Goal: Task Accomplishment & Management: Manage account settings

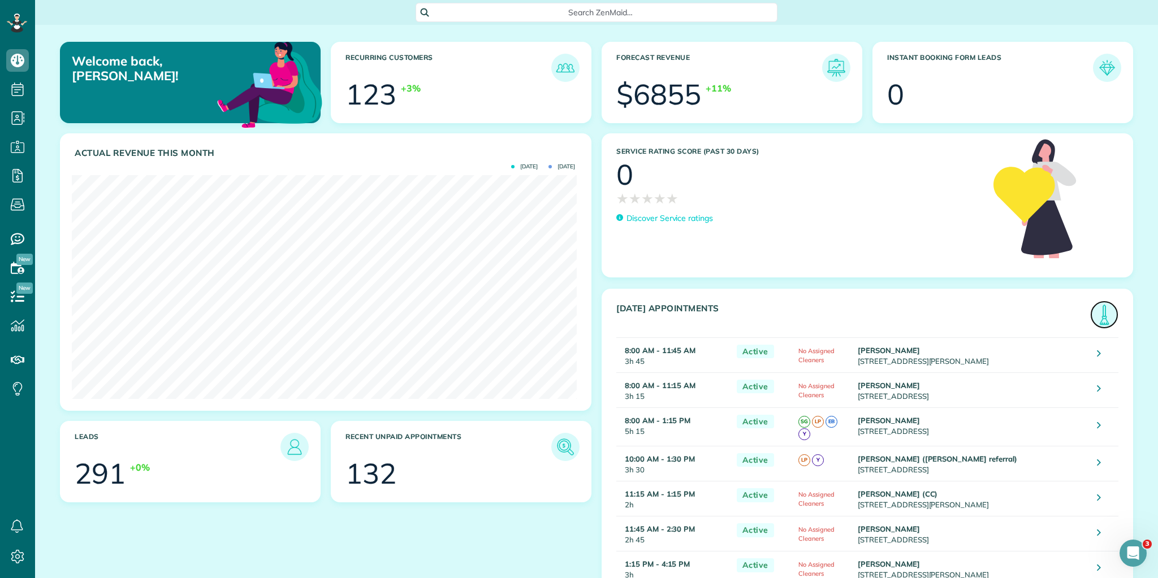
click at [1099, 310] on img at bounding box center [1104, 315] width 26 height 26
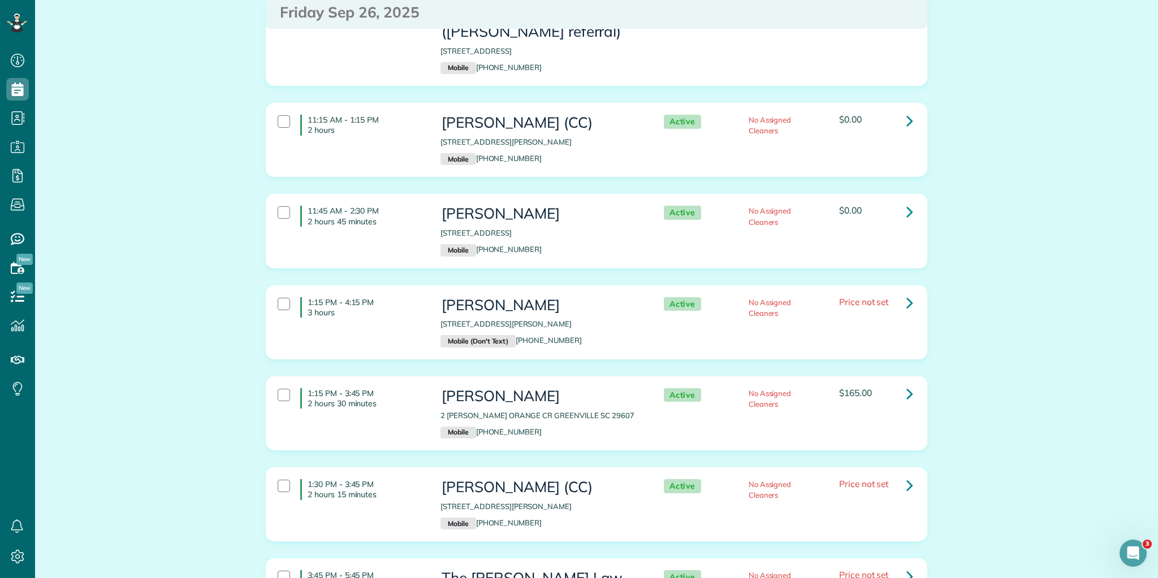
scroll to position [345, 0]
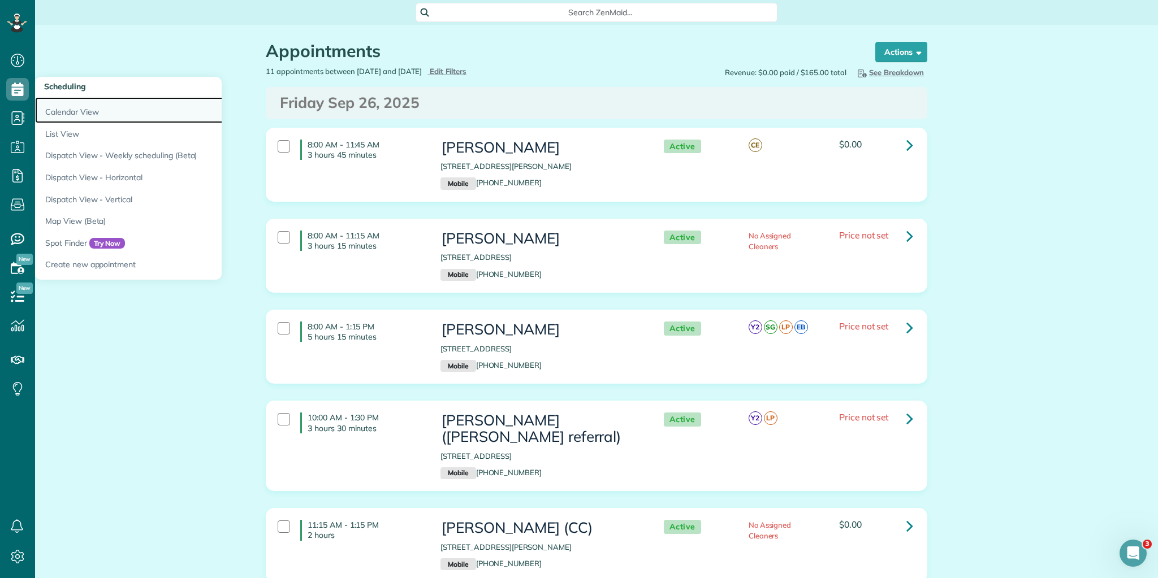
click at [85, 113] on link "Calendar View" at bounding box center [176, 110] width 283 height 26
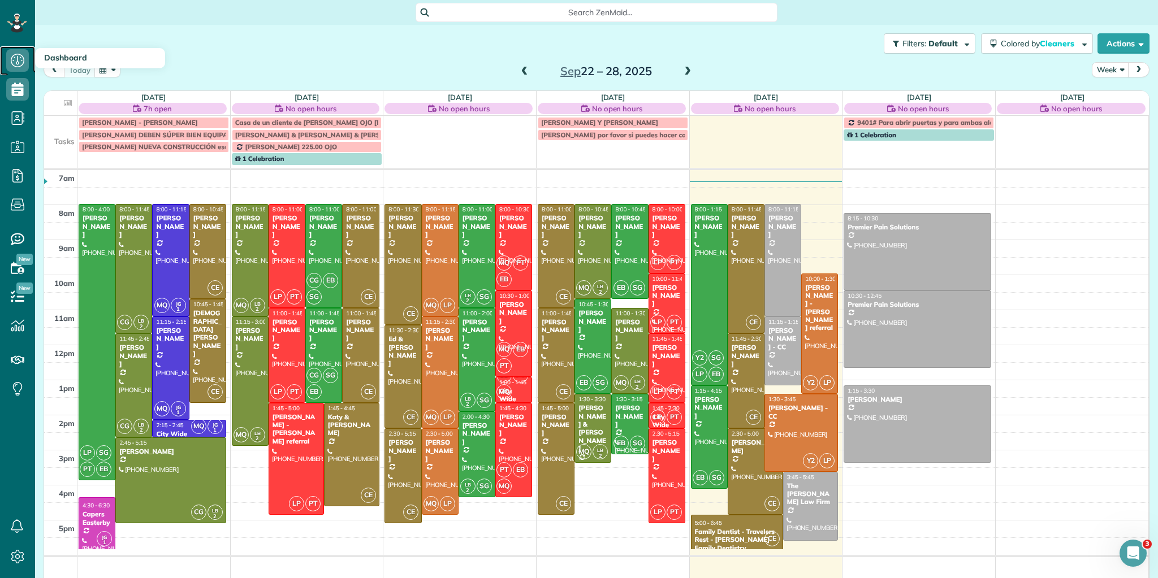
click at [18, 60] on icon at bounding box center [17, 60] width 23 height 23
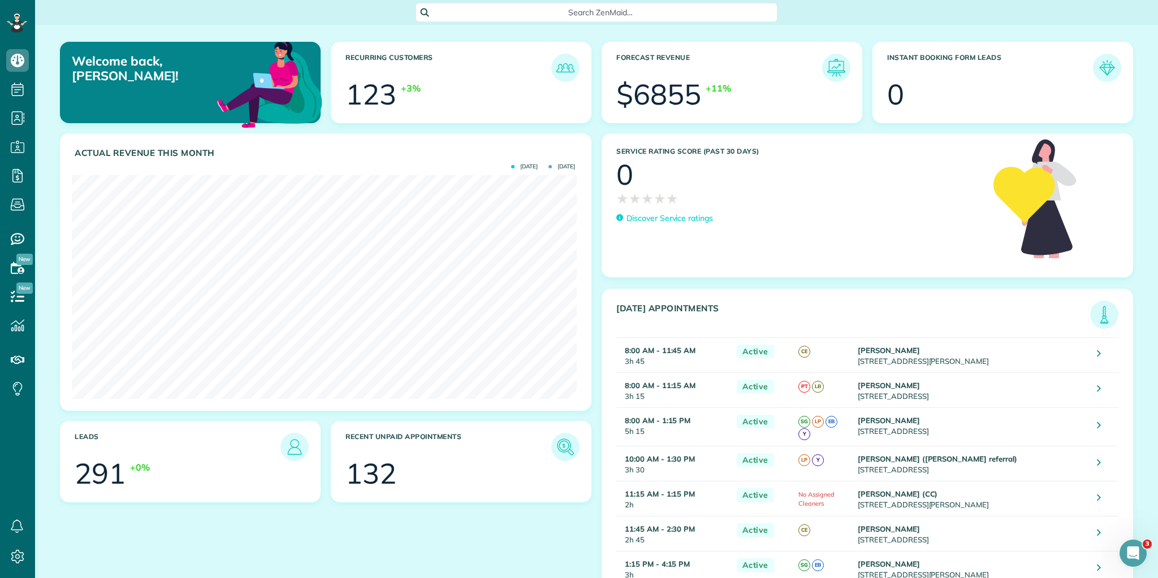
scroll to position [86, 0]
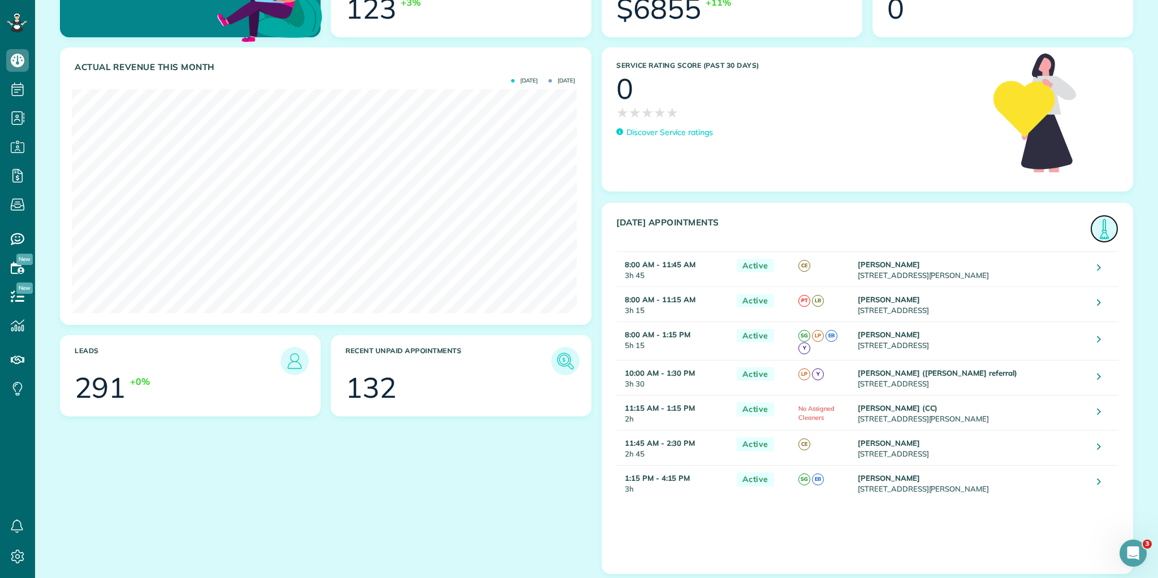
click at [1096, 224] on img at bounding box center [1104, 229] width 26 height 26
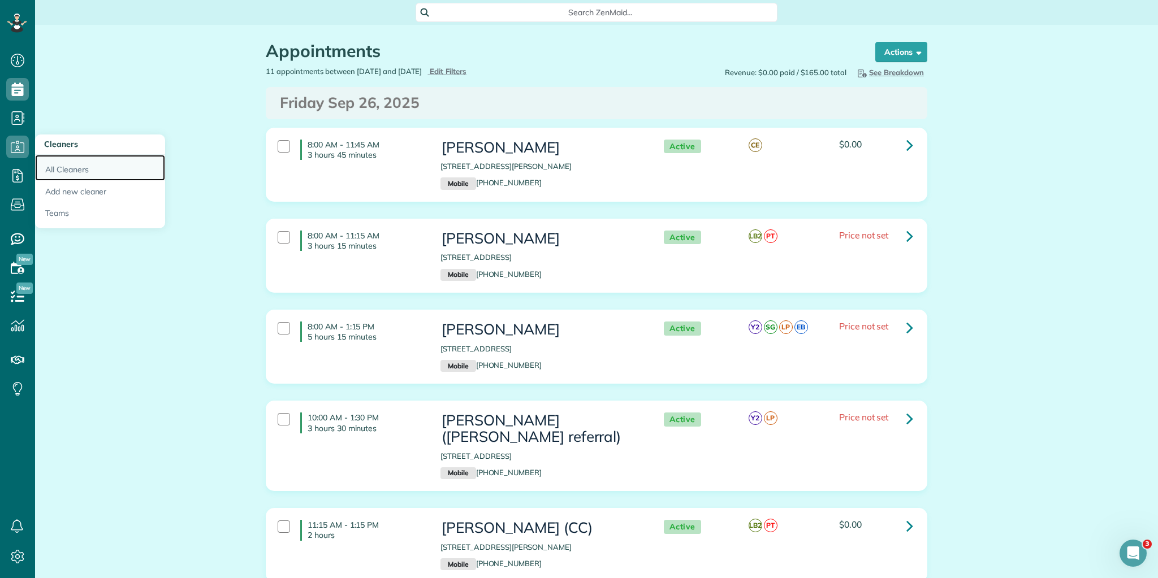
click at [66, 170] on link "All Cleaners" at bounding box center [100, 168] width 130 height 26
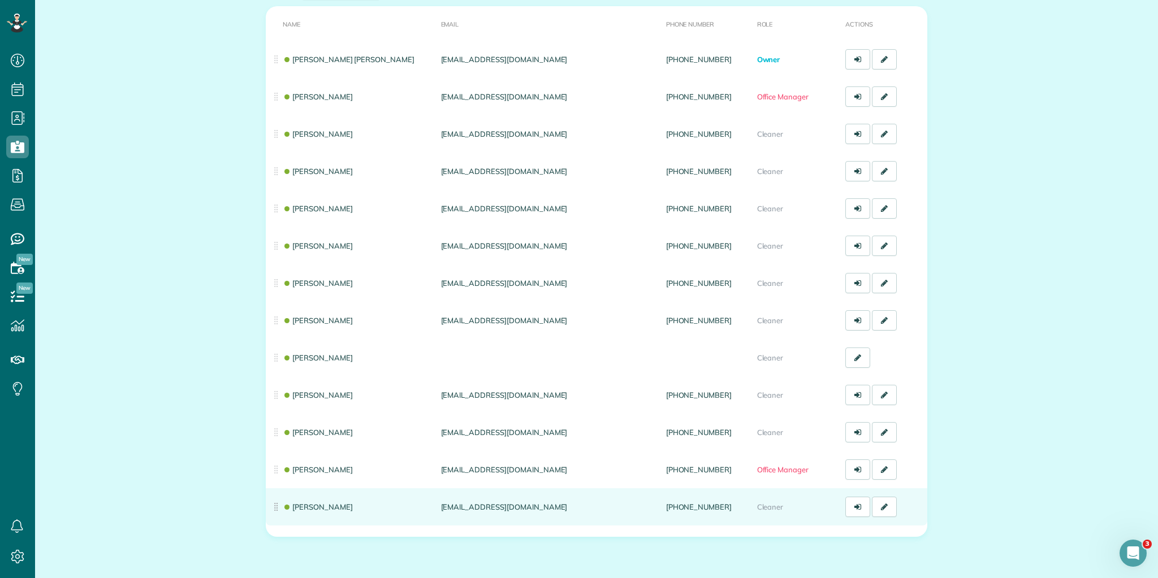
scroll to position [153, 0]
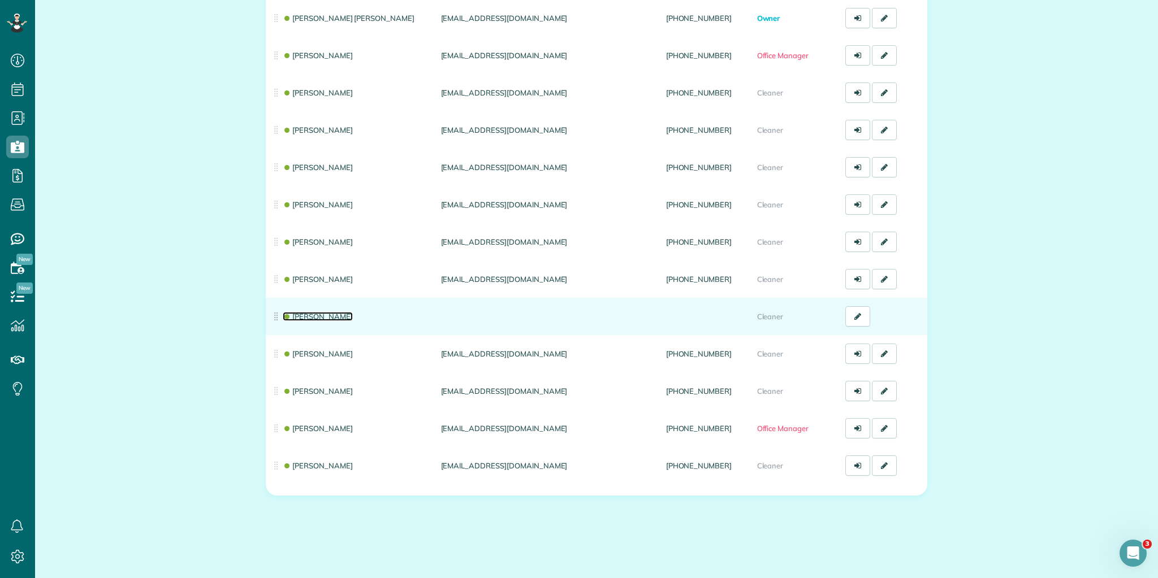
click at [302, 318] on link "Yessica" at bounding box center [318, 316] width 70 height 9
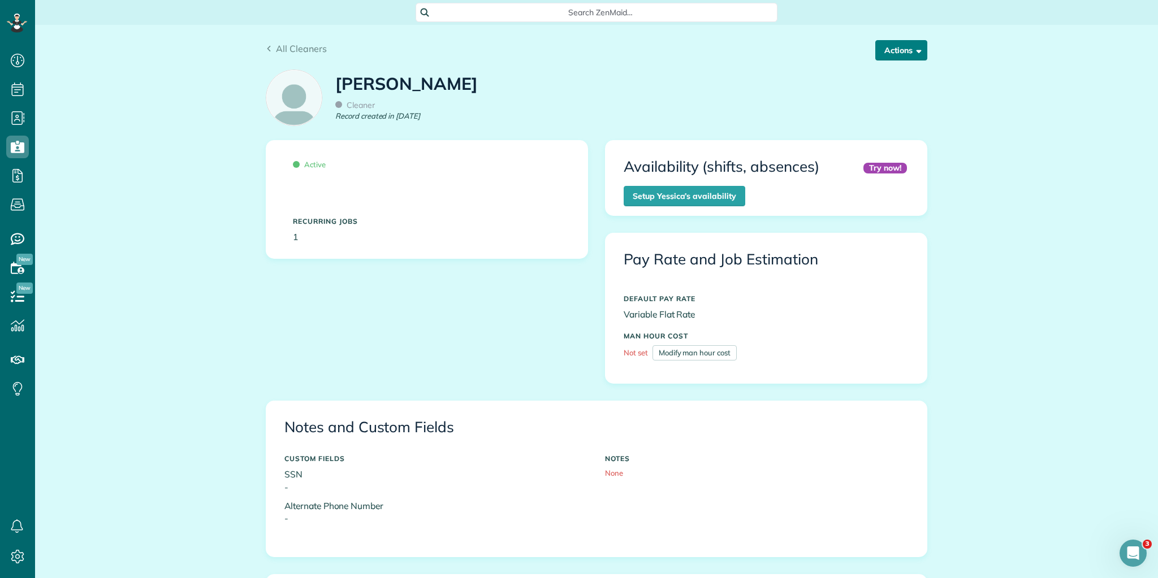
click at [915, 49] on span "button" at bounding box center [916, 50] width 8 height 8
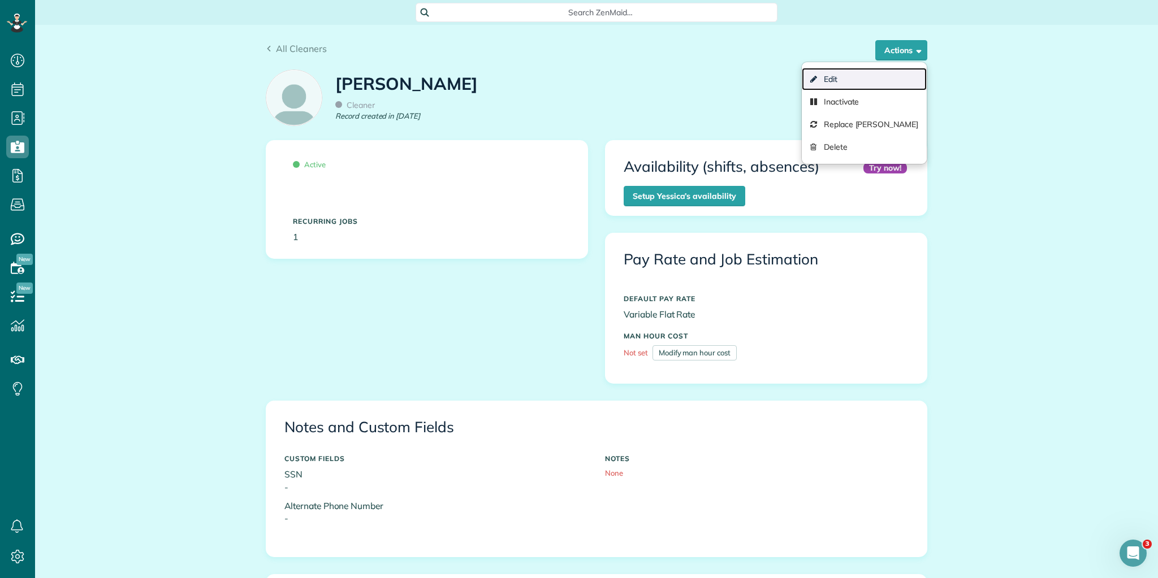
click at [870, 77] on link "Edit" at bounding box center [864, 79] width 125 height 23
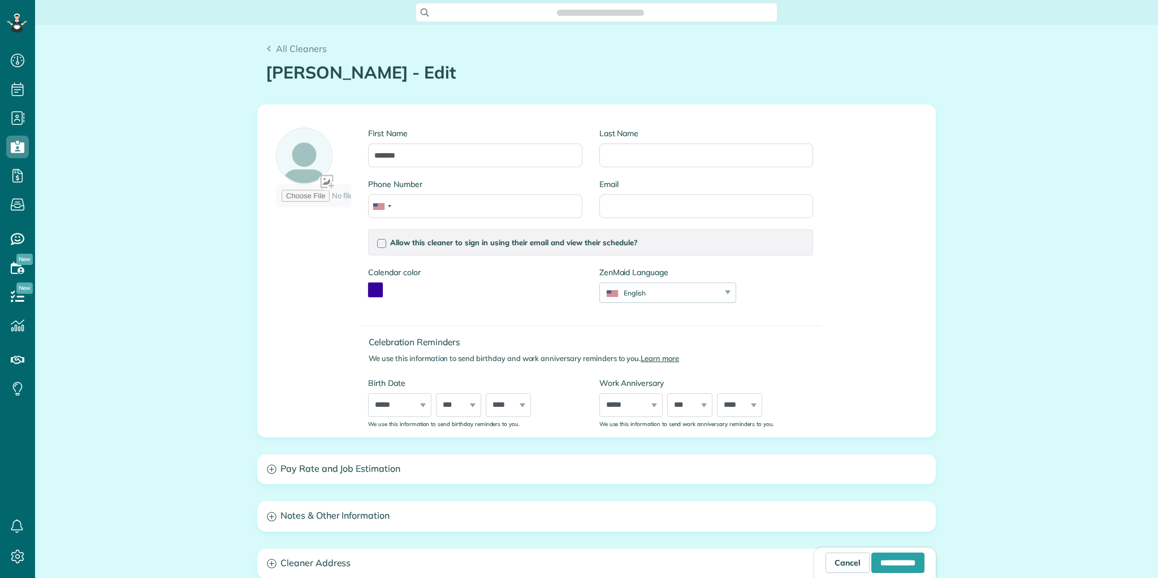
scroll to position [5, 5]
click at [610, 159] on input "Last Name" at bounding box center [706, 156] width 214 height 24
type input "*******"
click at [387, 156] on input "*******" at bounding box center [475, 156] width 214 height 24
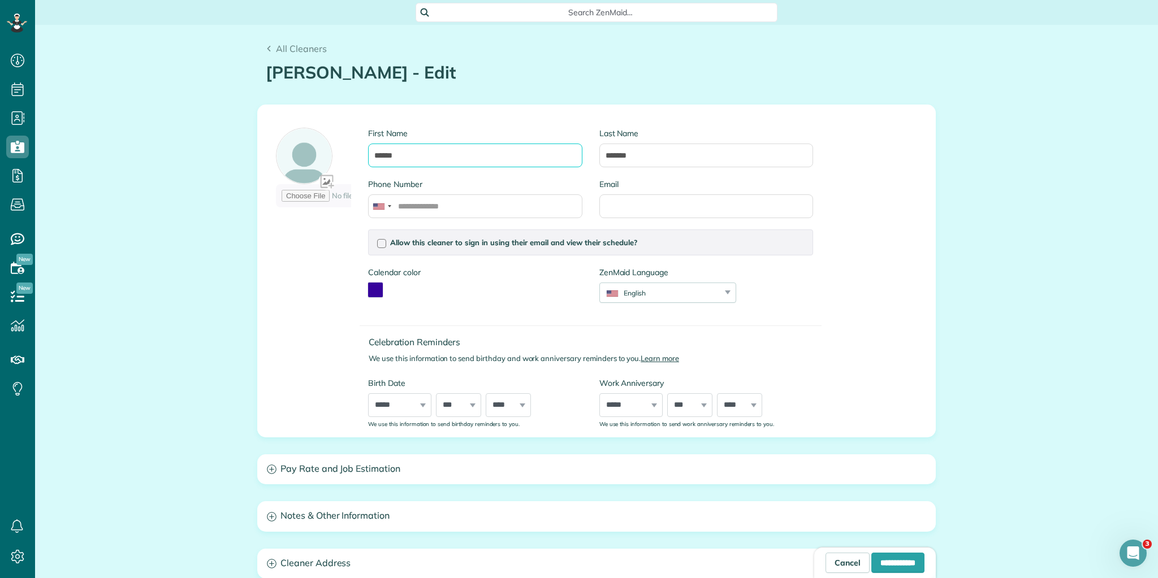
type input "******"
click at [887, 227] on div "First Name ****** Last Name ******* Phone Number Email Allow this cleaner to si…" at bounding box center [596, 270] width 677 height 331
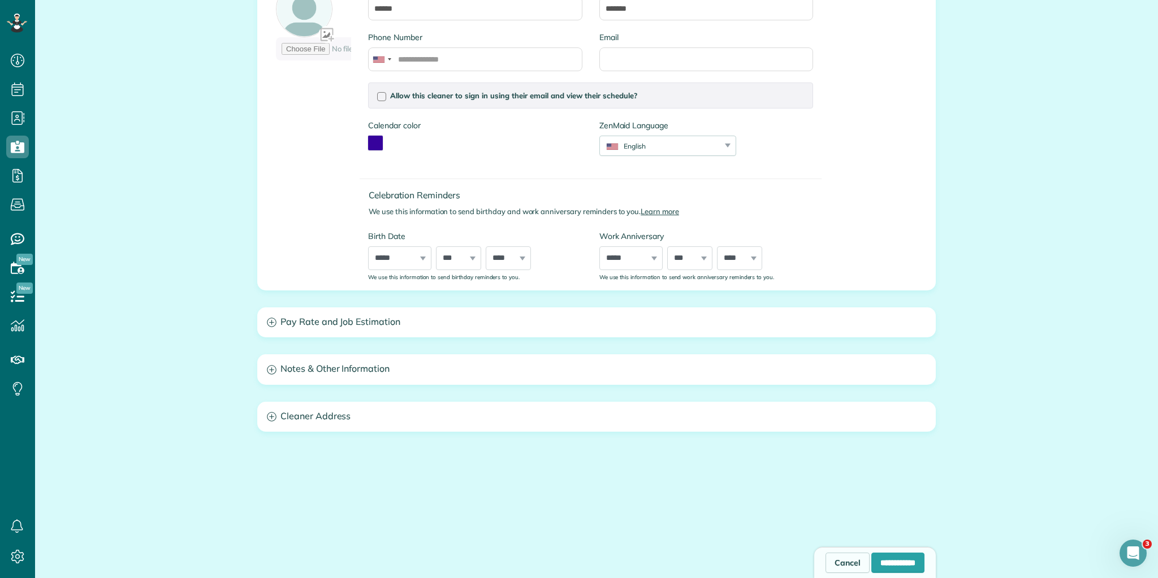
scroll to position [150, 0]
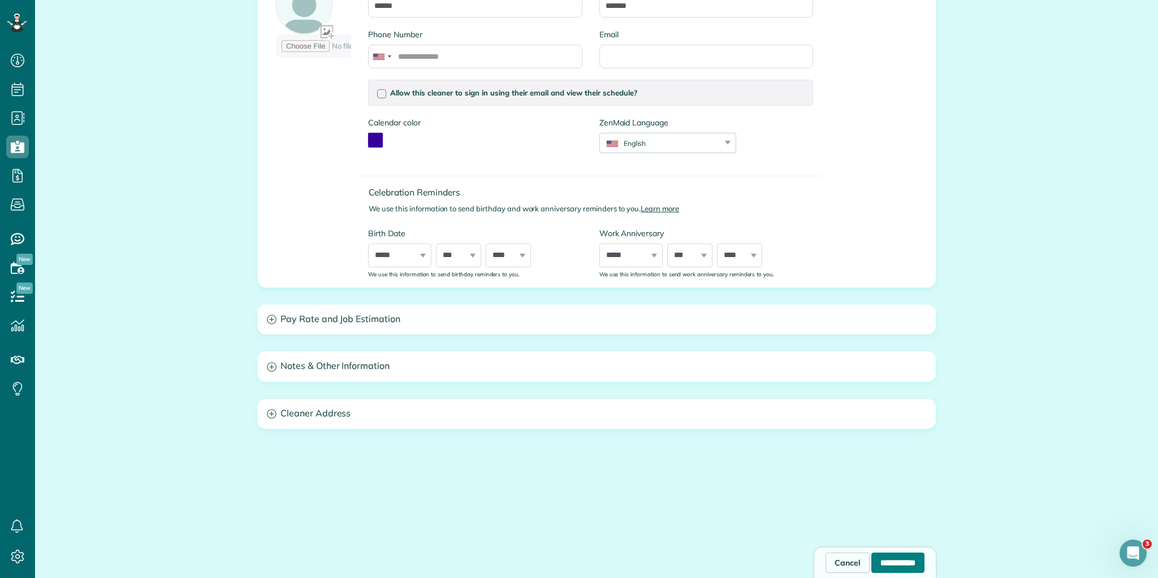
click at [878, 565] on input "**********" at bounding box center [897, 563] width 53 height 20
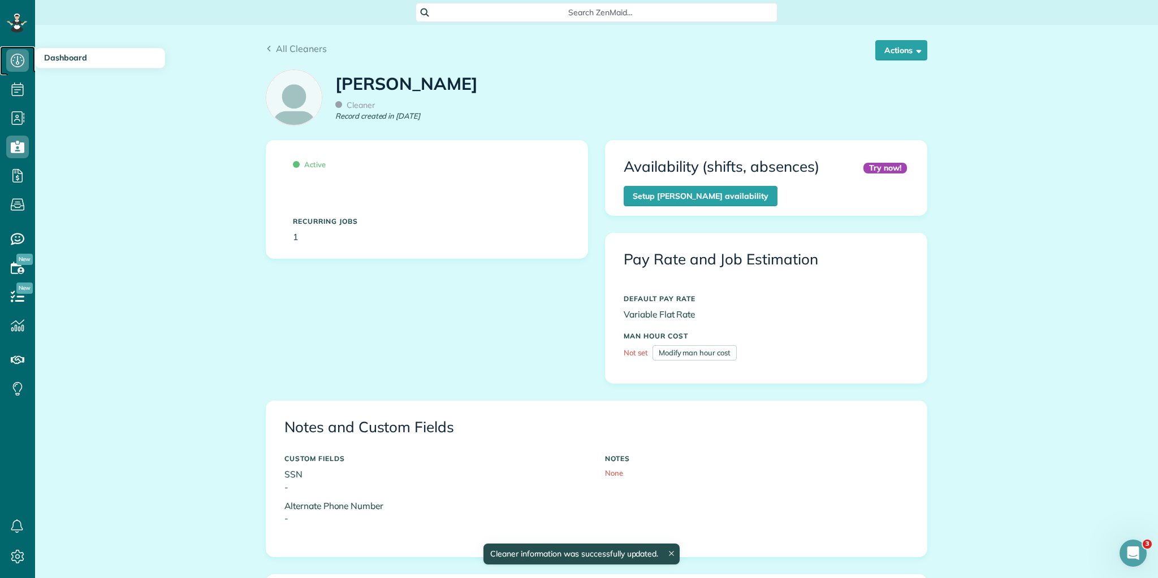
click at [21, 62] on icon at bounding box center [17, 60] width 23 height 23
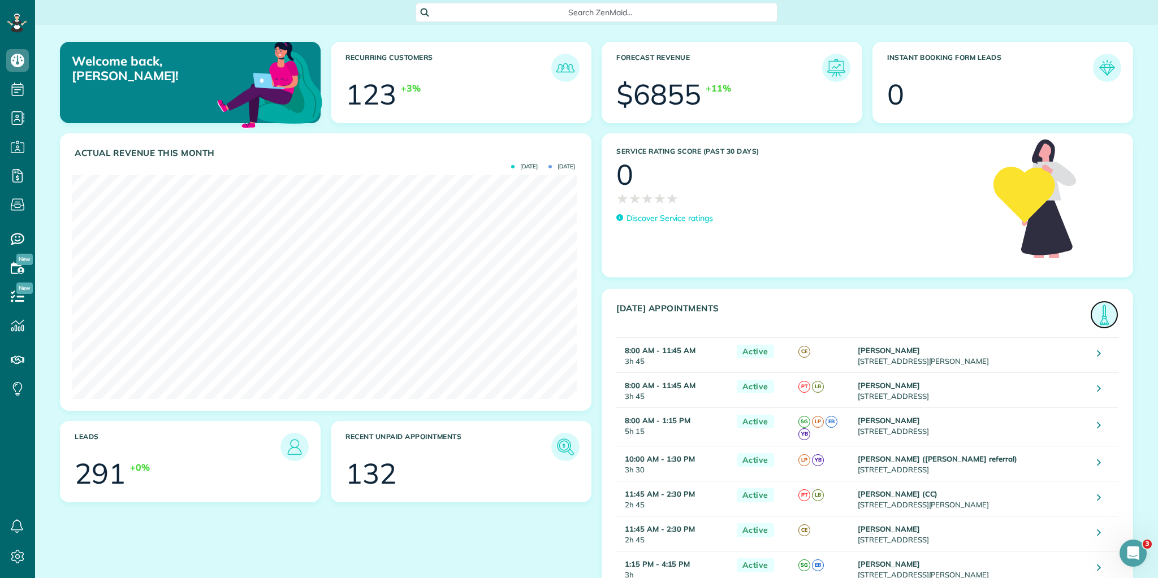
click at [1098, 321] on img at bounding box center [1104, 315] width 26 height 26
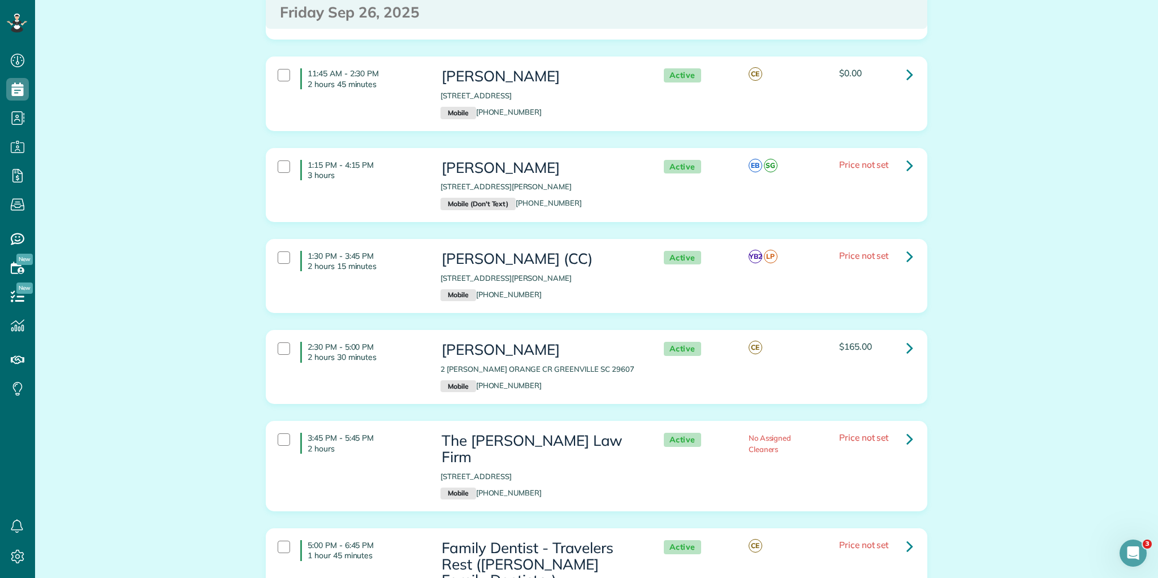
scroll to position [662, 0]
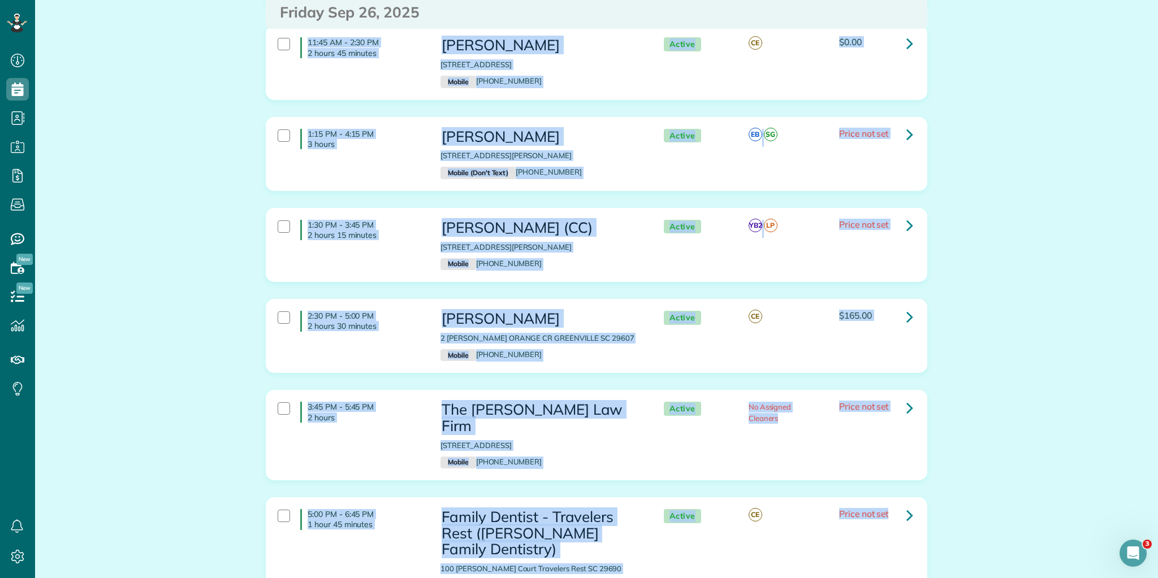
scroll to position [662, 0]
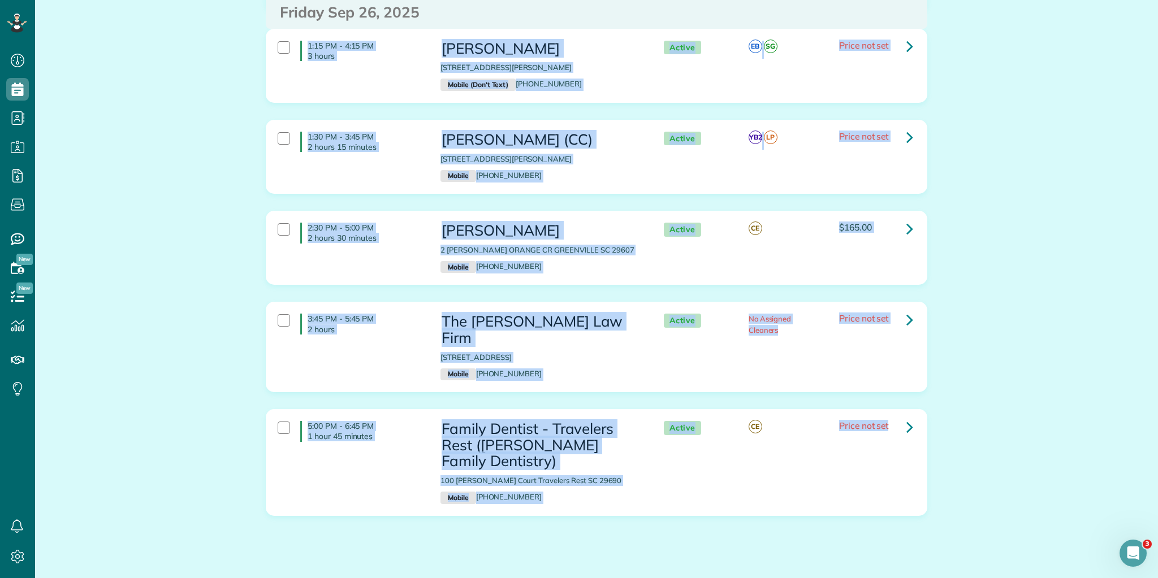
drag, startPoint x: 304, startPoint y: 144, endPoint x: 1022, endPoint y: 596, distance: 848.6
click at [1022, 578] on html "Dashboard Scheduling Calendar View List View Dispatch View - Weekly scheduling …" at bounding box center [579, 289] width 1158 height 578
copy div "8:00 AM - 11:45 AM 3 hours 45 minutes Mrs. Aleta Woods 8 West Earle Street Gree…"
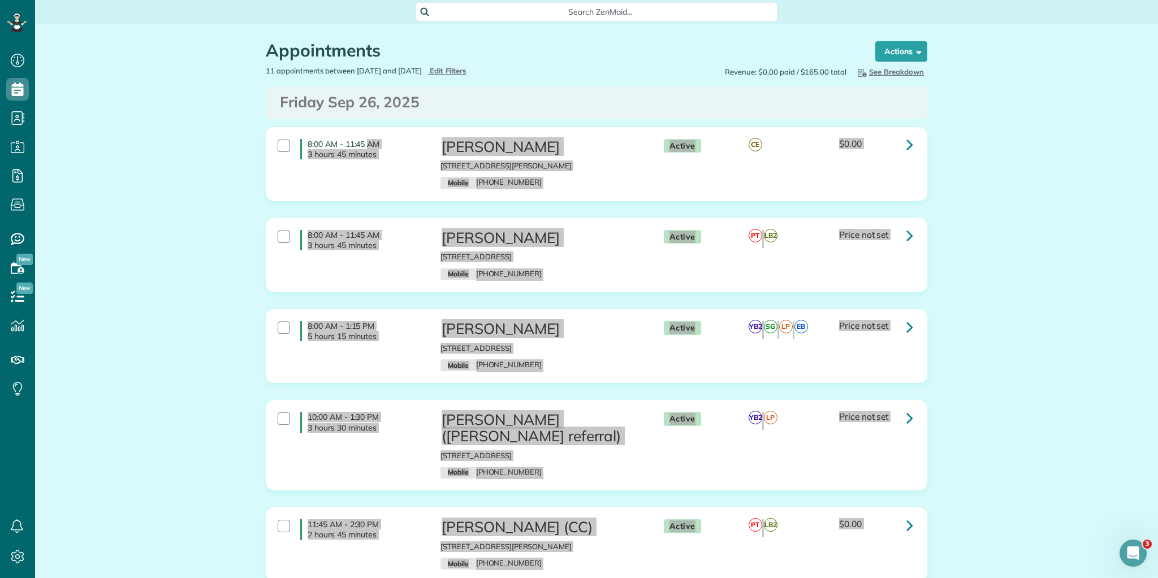
scroll to position [0, 0]
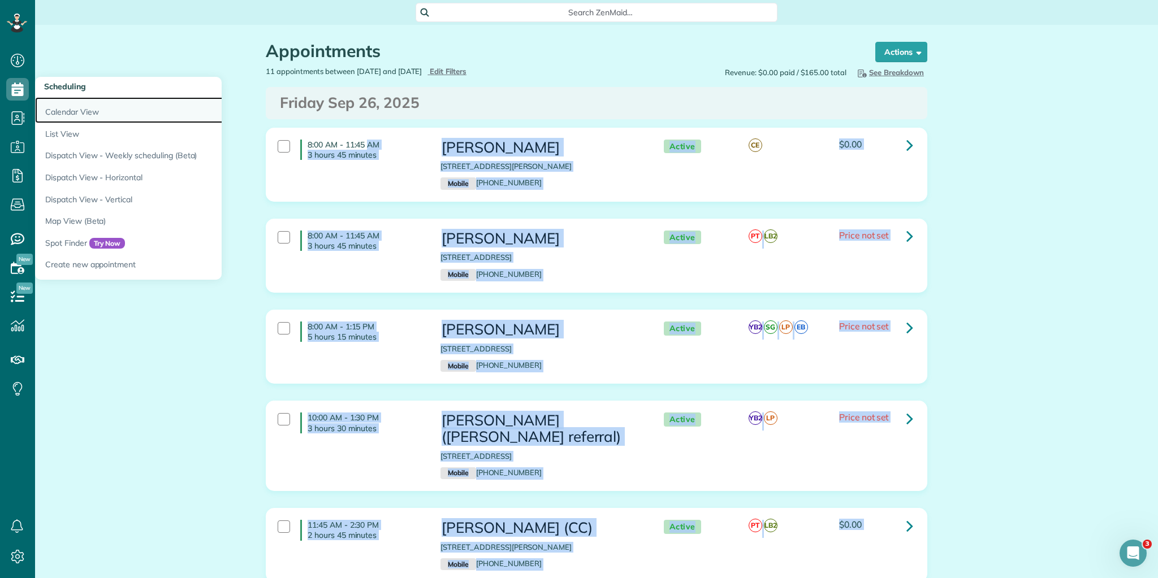
click at [74, 109] on link "Calendar View" at bounding box center [176, 110] width 283 height 26
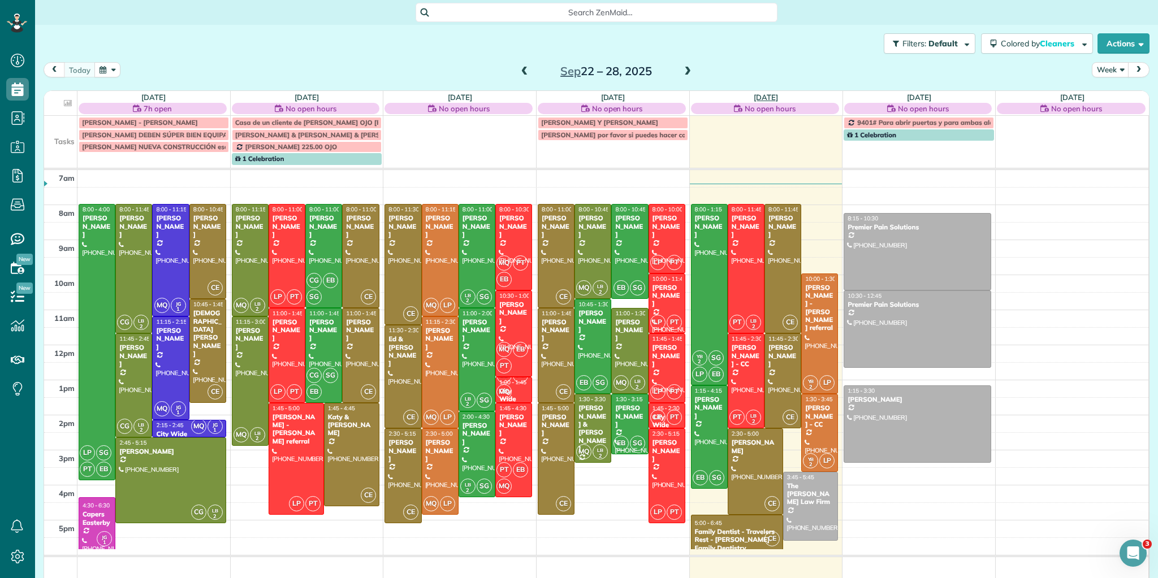
click at [755, 97] on link "Fri 9/26" at bounding box center [766, 97] width 24 height 9
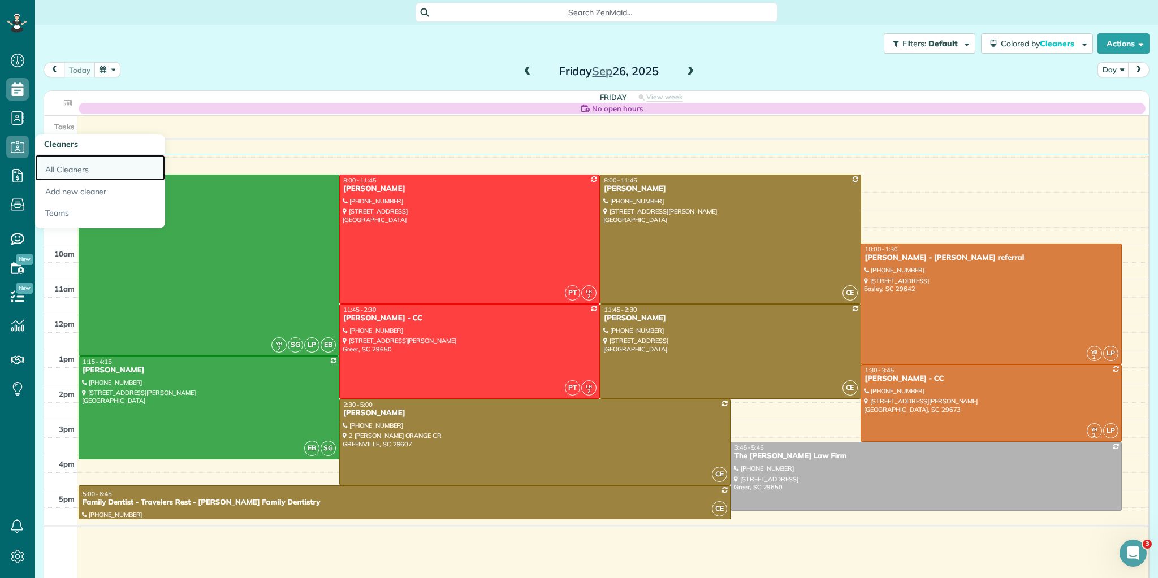
click at [60, 166] on link "All Cleaners" at bounding box center [100, 168] width 130 height 26
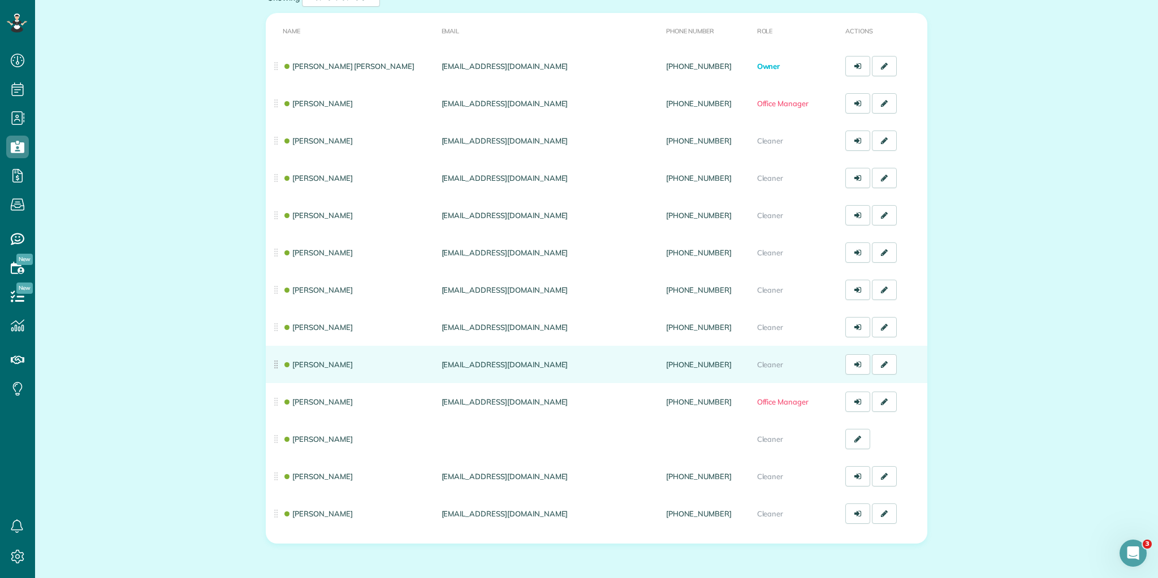
scroll to position [90, 0]
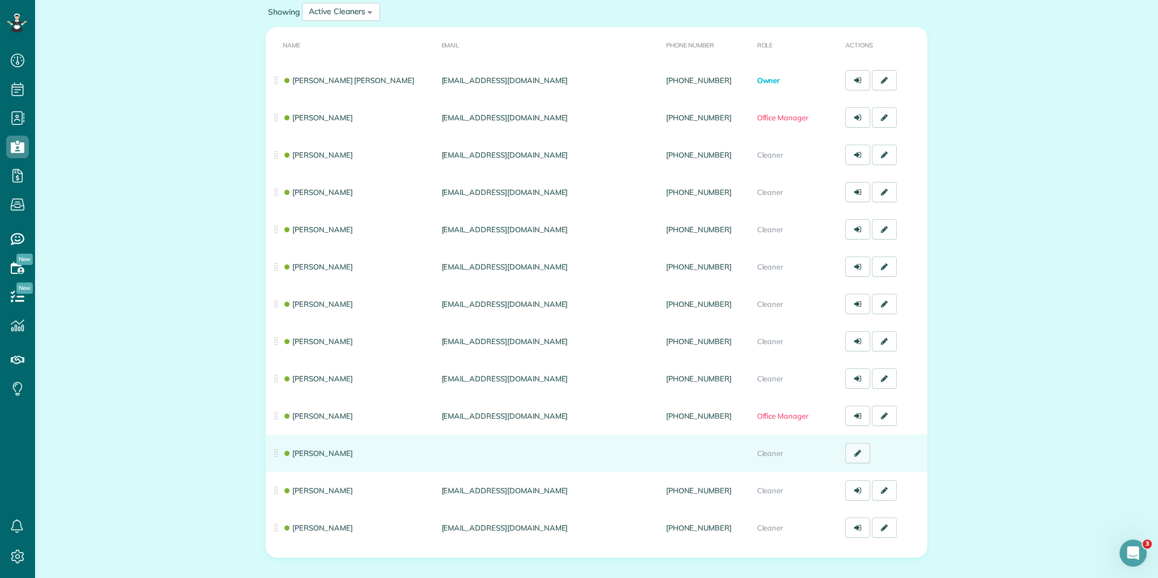
click at [858, 453] on link at bounding box center [857, 453] width 25 height 20
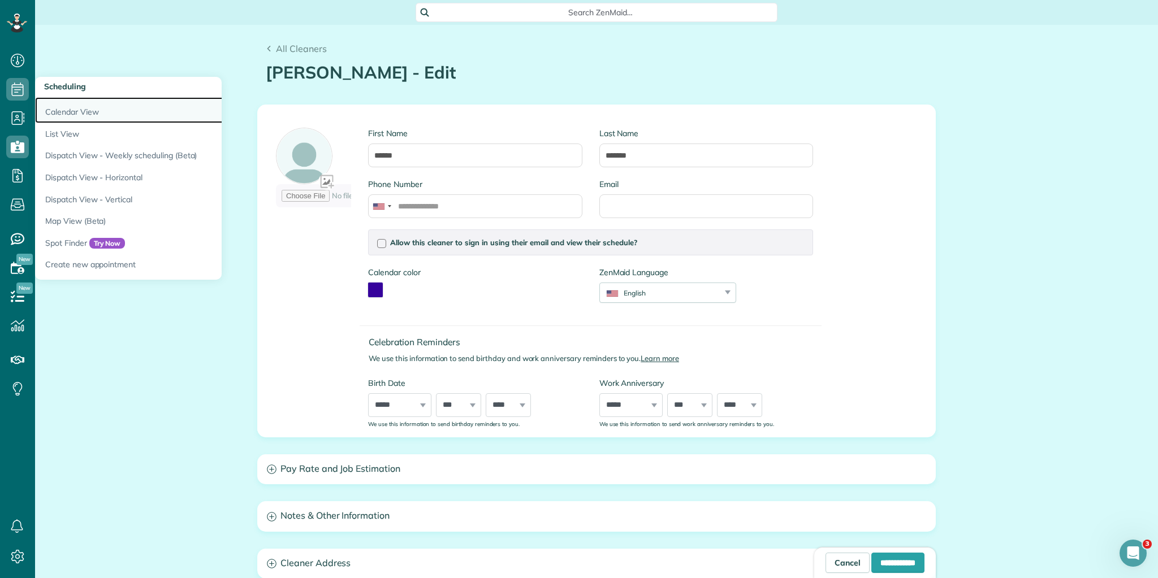
click at [77, 118] on link "Calendar View" at bounding box center [176, 110] width 283 height 26
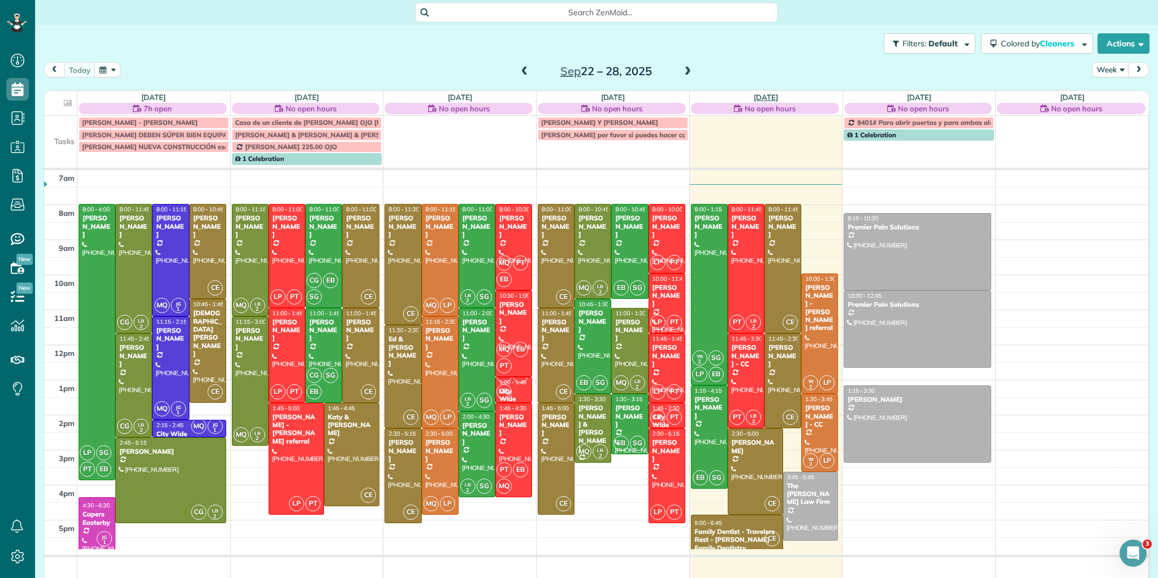
click at [761, 93] on link "Fri 9/26" at bounding box center [766, 97] width 24 height 9
click at [772, 94] on link "Fri 9/26" at bounding box center [766, 97] width 24 height 9
